Goal: Information Seeking & Learning: Learn about a topic

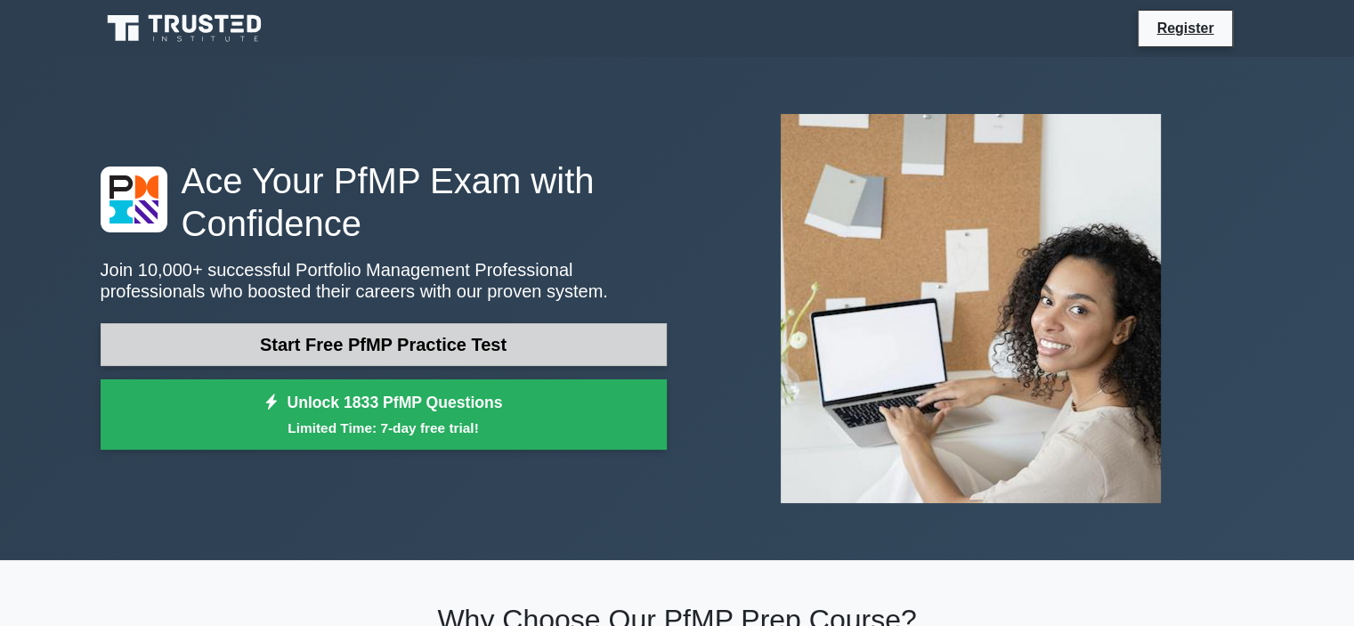
click at [508, 341] on link "Start Free PfMP Practice Test" at bounding box center [384, 344] width 566 height 43
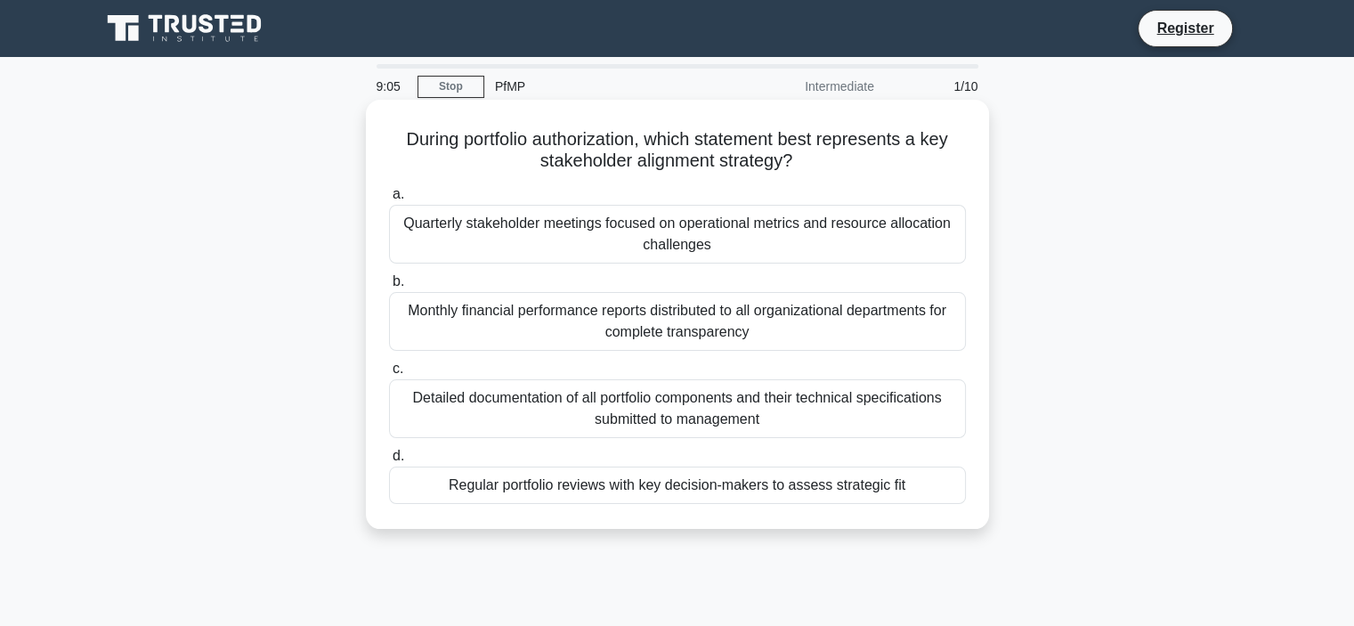
click at [842, 416] on div "Detailed documentation of all portfolio components and their technical specific…" at bounding box center [677, 408] width 577 height 59
click at [389, 375] on input "c. Detailed documentation of all portfolio components and their technical speci…" at bounding box center [389, 369] width 0 height 12
